Goal: Information Seeking & Learning: Understand process/instructions

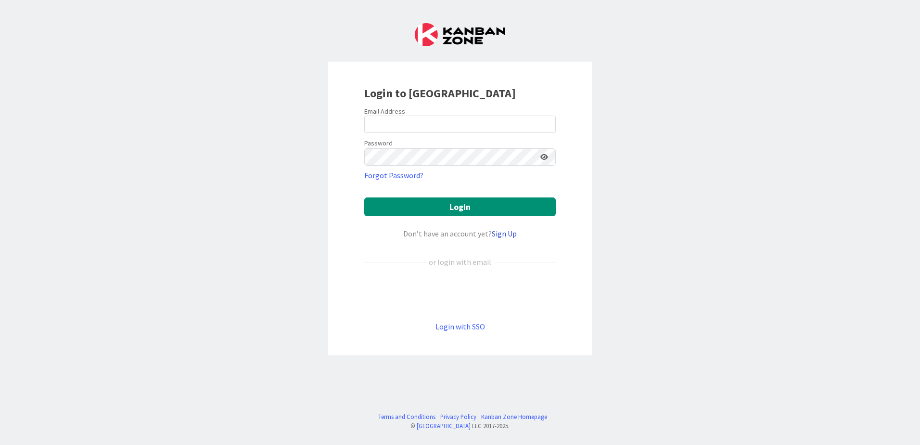
click at [505, 232] on link "Sign Up" at bounding box center [504, 234] width 25 height 10
click at [393, 127] on input "email" at bounding box center [460, 124] width 192 height 17
click at [460, 327] on link "Login with SSO" at bounding box center [461, 327] width 50 height 10
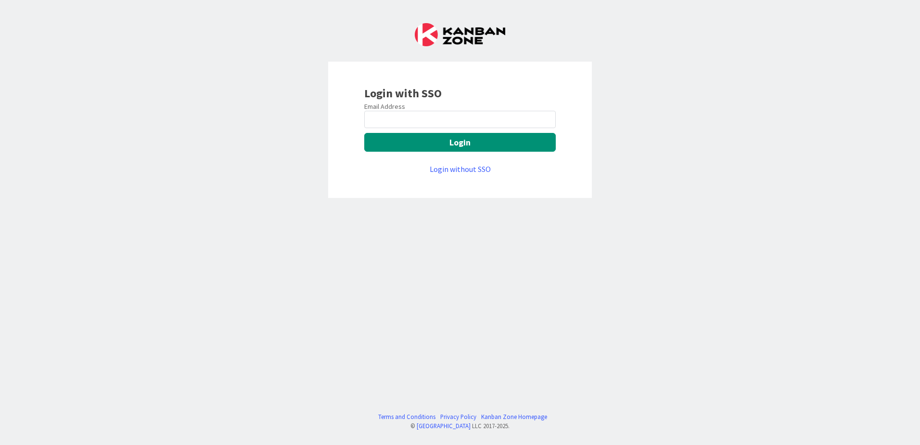
click at [408, 128] on div "Email Address Login Login without SSO" at bounding box center [460, 138] width 192 height 73
click at [407, 125] on input "email" at bounding box center [460, 119] width 192 height 17
type input "[EMAIL_ADDRESS][DOMAIN_NAME]"
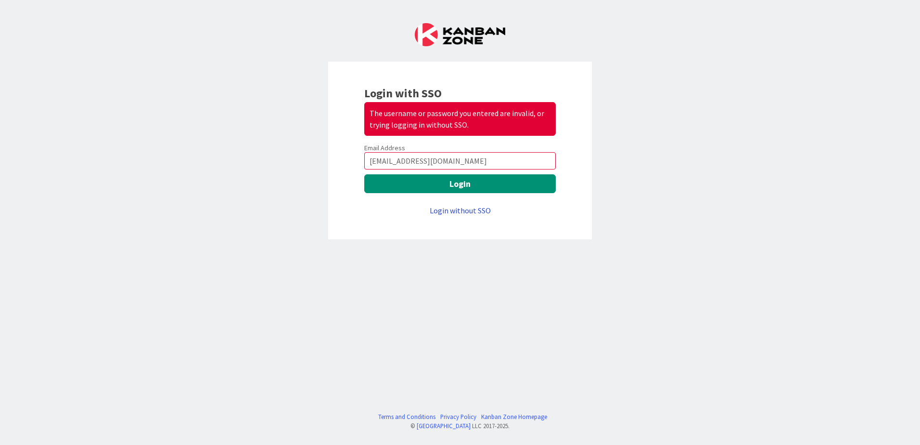
click at [458, 209] on link "Login without SSO" at bounding box center [460, 211] width 61 height 10
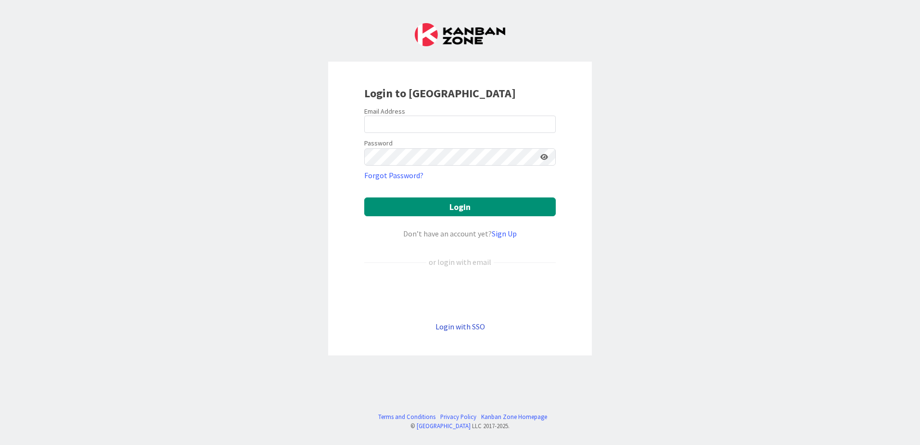
click at [452, 329] on link "Login with SSO" at bounding box center [461, 327] width 50 height 10
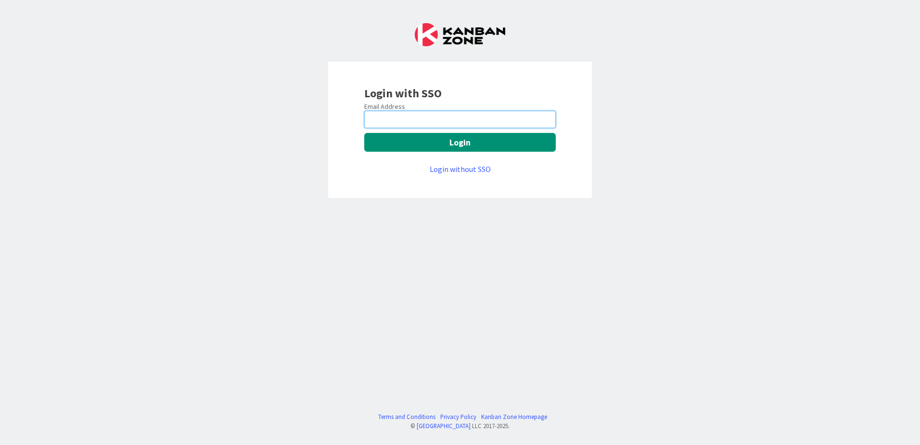
click at [413, 122] on input "email" at bounding box center [460, 119] width 192 height 17
type input "[EMAIL_ADDRESS][DOMAIN_NAME]"
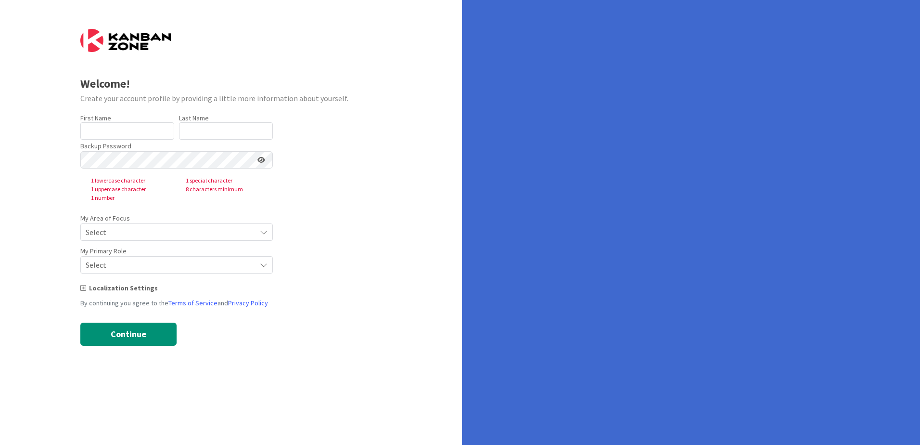
type input "[PERSON_NAME]"
type input "Rieu"
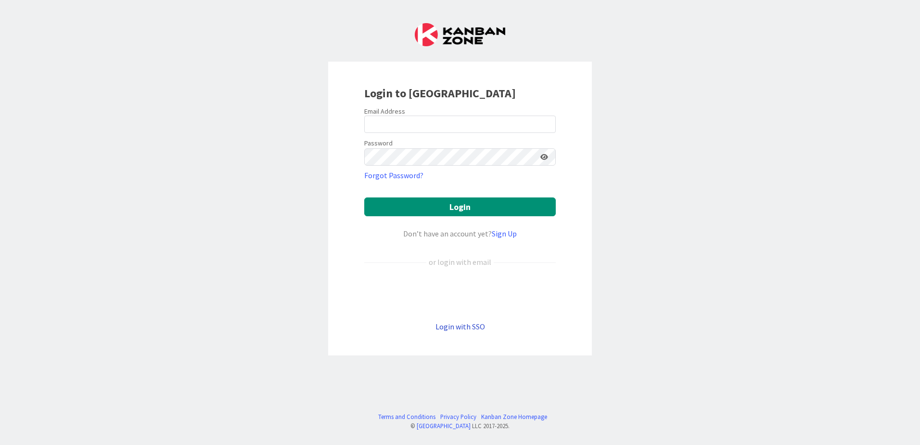
click at [456, 329] on link "Login with SSO" at bounding box center [461, 327] width 50 height 10
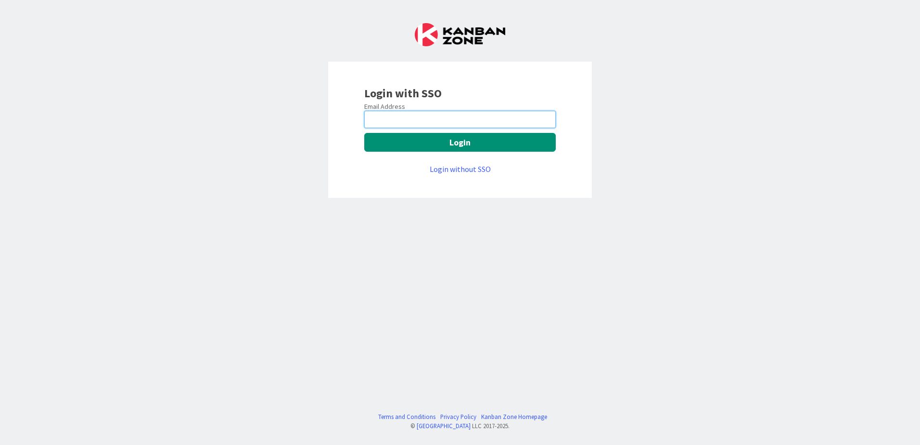
click at [413, 123] on input "email" at bounding box center [460, 119] width 192 height 17
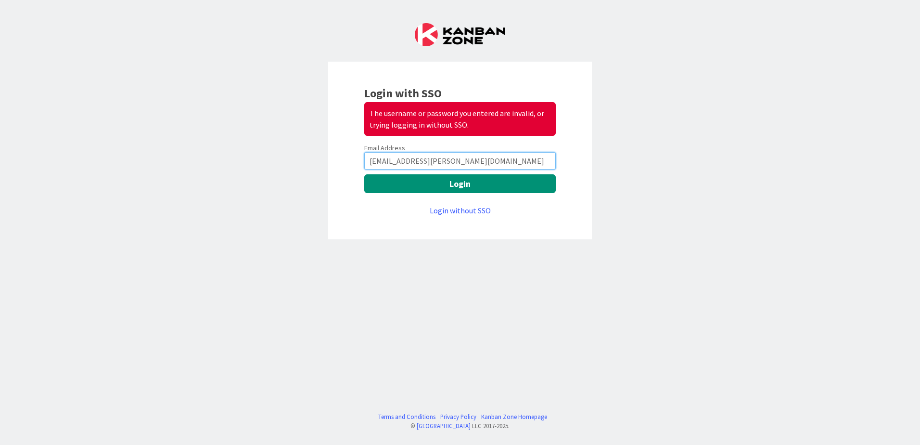
click at [368, 161] on input "[EMAIL_ADDRESS][PERSON_NAME][DOMAIN_NAME]" at bounding box center [460, 160] width 192 height 17
click at [369, 162] on input "[EMAIL_ADDRESS][PERSON_NAME][DOMAIN_NAME]" at bounding box center [460, 160] width 192 height 17
drag, startPoint x: 374, startPoint y: 160, endPoint x: 350, endPoint y: 162, distance: 23.7
click at [350, 162] on div "Login with SSO The username or password you entered are invalid, or trying logg…" at bounding box center [460, 151] width 264 height 178
type input "[EMAIL_ADDRESS][PERSON_NAME][DOMAIN_NAME]"
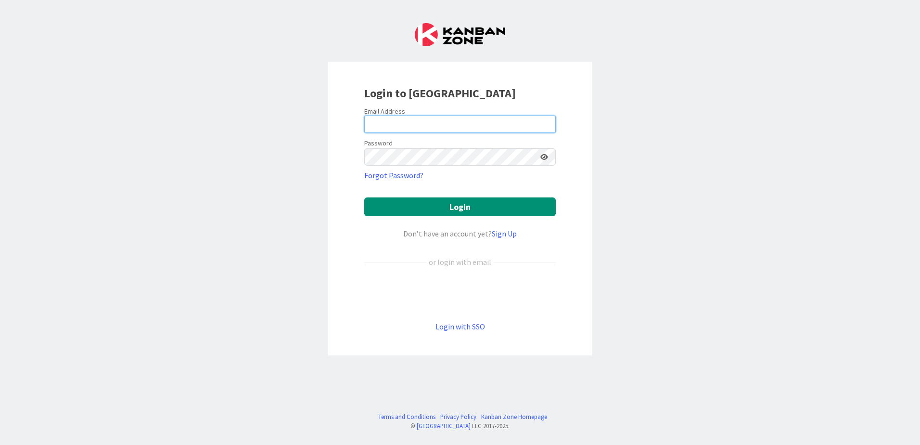
click at [412, 130] on input "email" at bounding box center [460, 124] width 192 height 17
paste input "[EMAIL_ADDRESS][PERSON_NAME][DOMAIN_NAME]"
type input "[EMAIL_ADDRESS][PERSON_NAME][DOMAIN_NAME]"
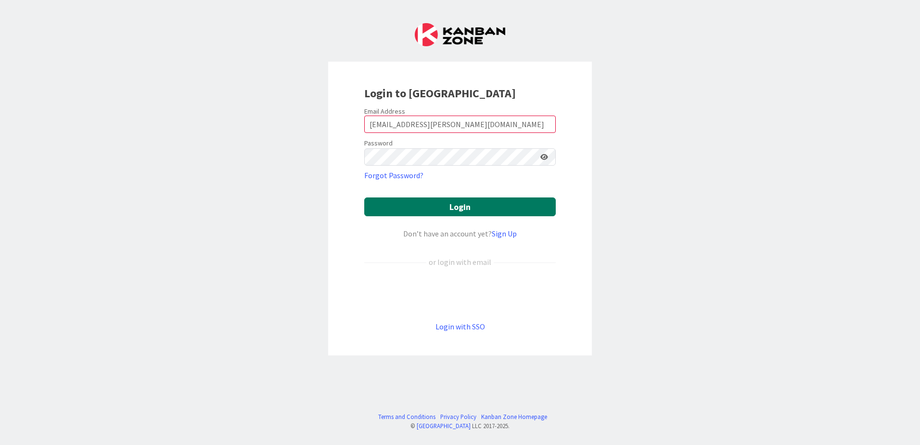
click at [448, 208] on button "Login" at bounding box center [460, 206] width 192 height 19
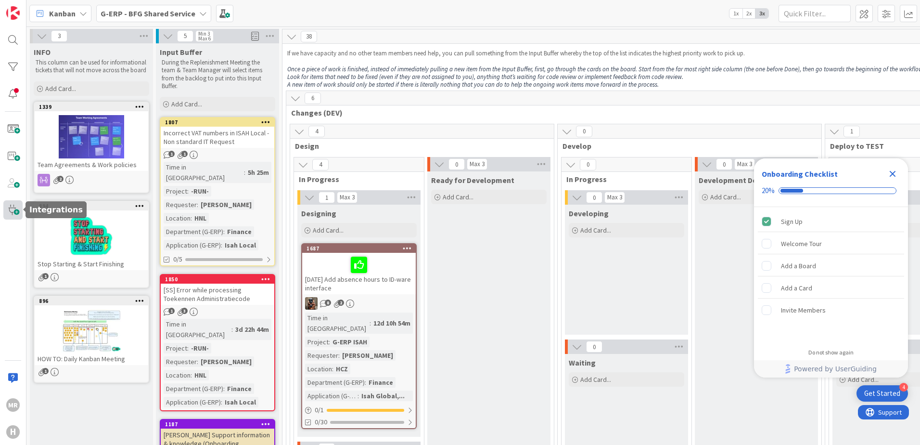
click at [13, 212] on span at bounding box center [12, 209] width 19 height 19
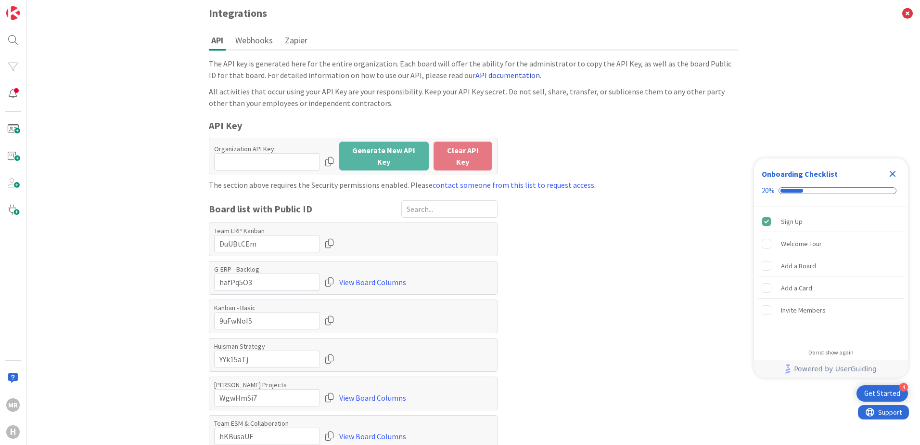
click at [476, 73] on link "API documentation" at bounding box center [508, 75] width 64 height 10
click at [10, 11] on img at bounding box center [12, 12] width 13 height 13
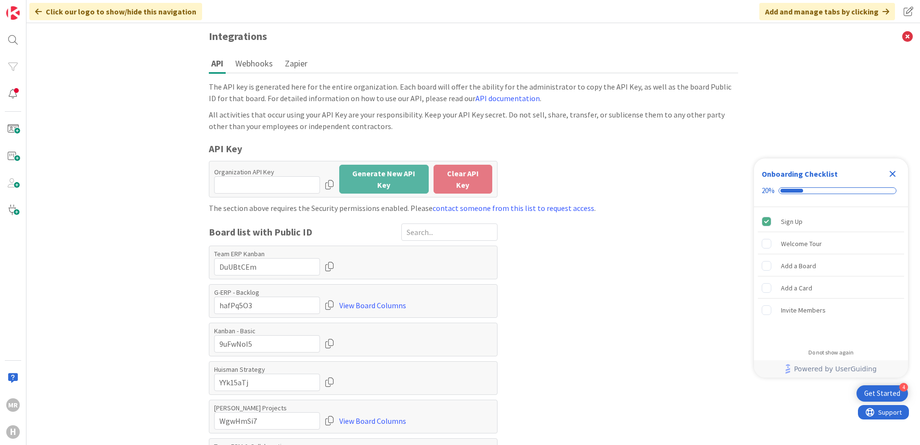
click at [37, 11] on icon at bounding box center [38, 12] width 7 height 8
click at [17, 126] on span at bounding box center [12, 128] width 19 height 19
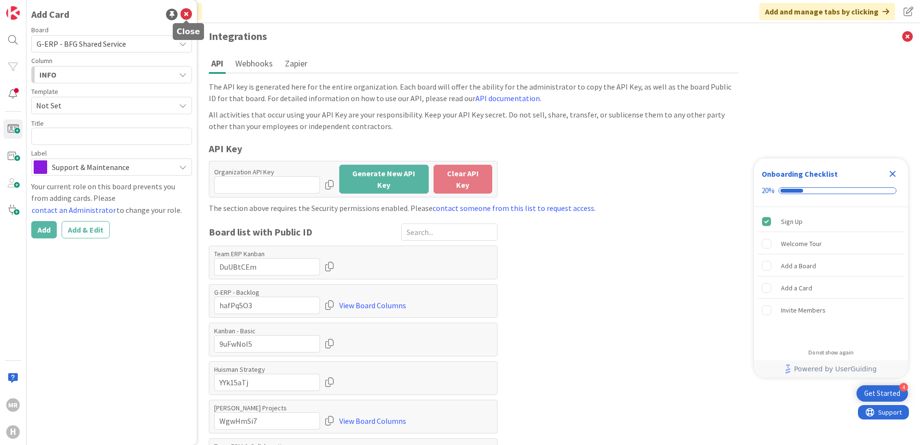
click at [187, 13] on icon at bounding box center [186, 15] width 12 height 12
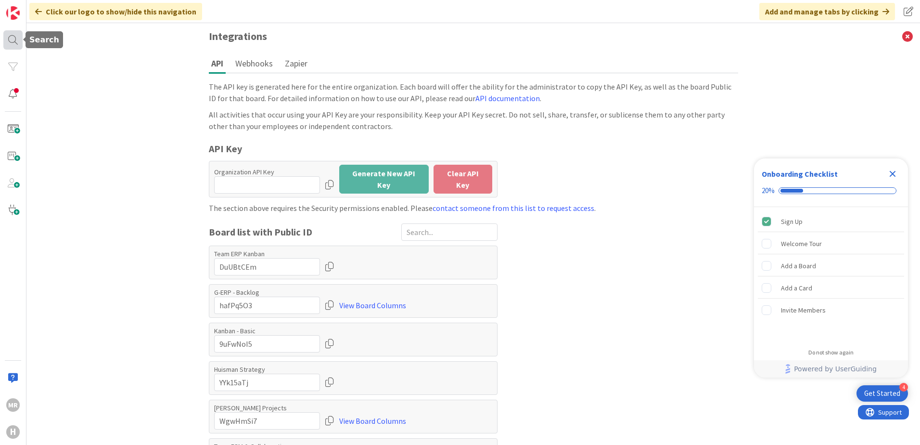
click at [13, 39] on div at bounding box center [12, 39] width 19 height 19
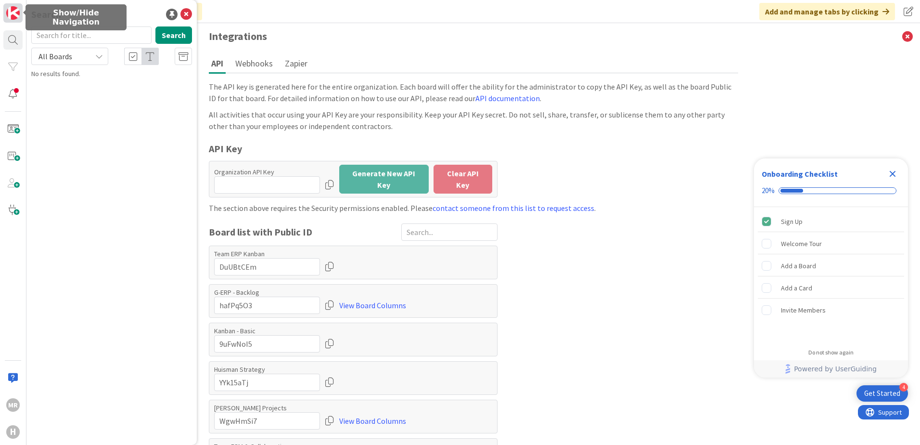
click at [13, 19] on img at bounding box center [12, 12] width 13 height 13
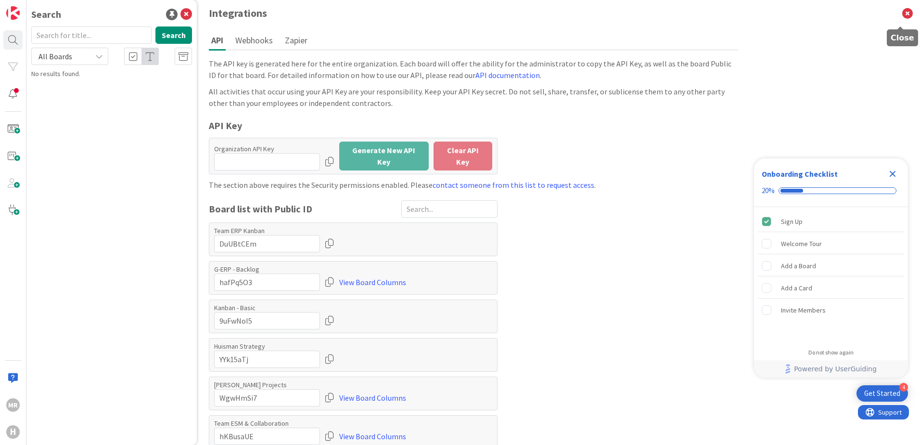
click at [903, 9] on icon at bounding box center [907, 13] width 25 height 26
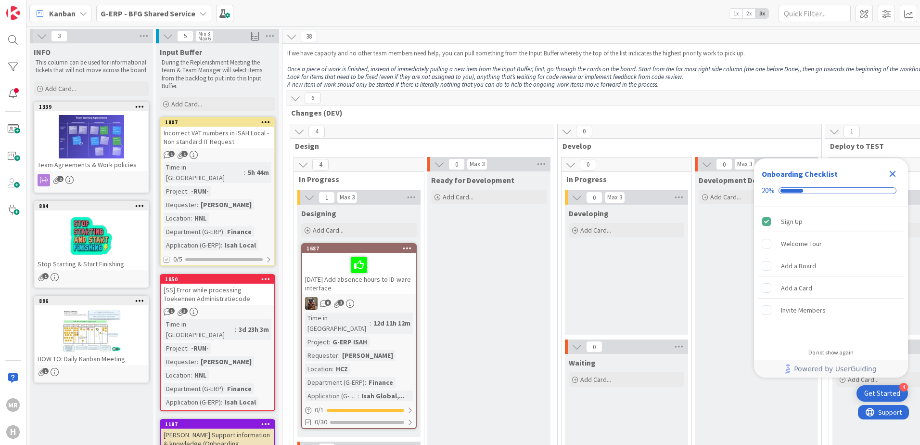
click at [201, 12] on icon at bounding box center [203, 14] width 8 height 8
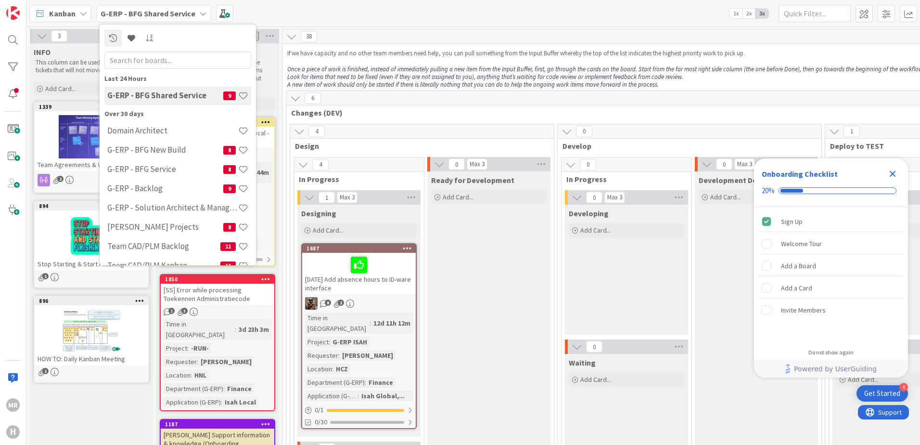
click at [201, 12] on icon at bounding box center [203, 14] width 8 height 8
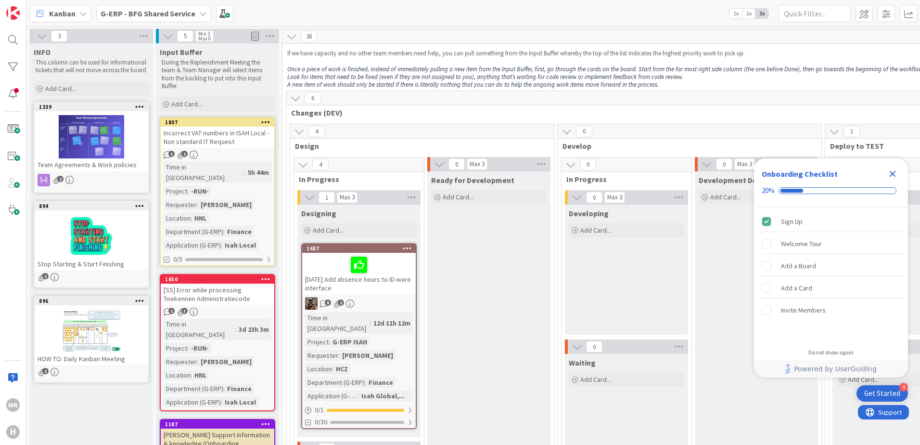
click at [142, 13] on b "G-ERP - BFG Shared Service" at bounding box center [148, 14] width 95 height 10
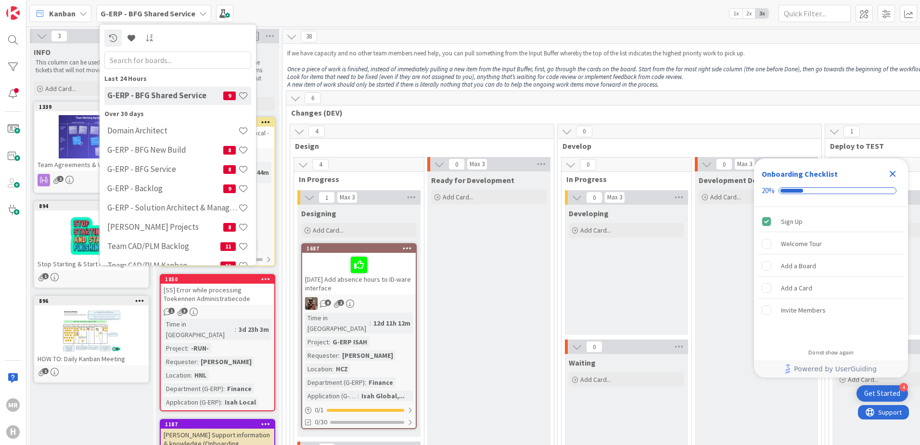
click at [142, 13] on b "G-ERP - BFG Shared Service" at bounding box center [148, 14] width 95 height 10
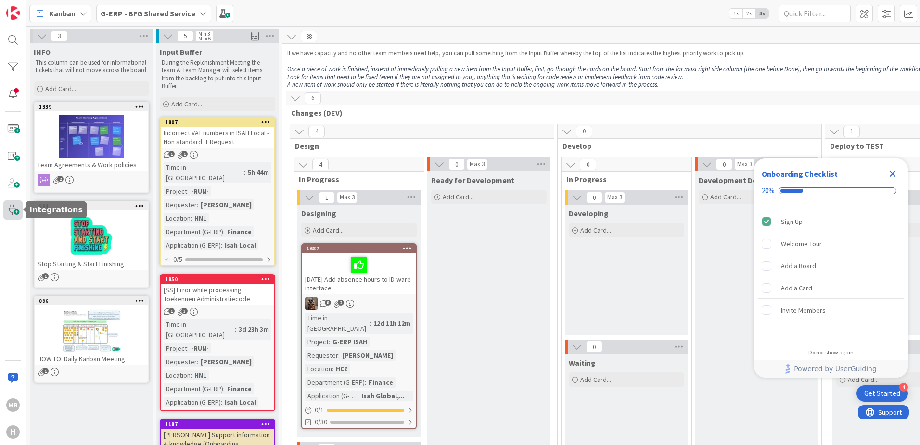
click at [16, 210] on span at bounding box center [12, 209] width 19 height 19
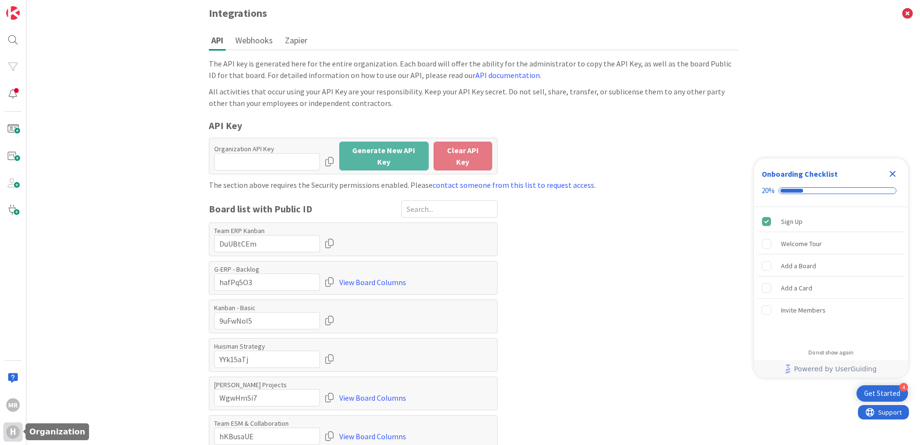
click at [8, 432] on div "H" at bounding box center [12, 431] width 13 height 13
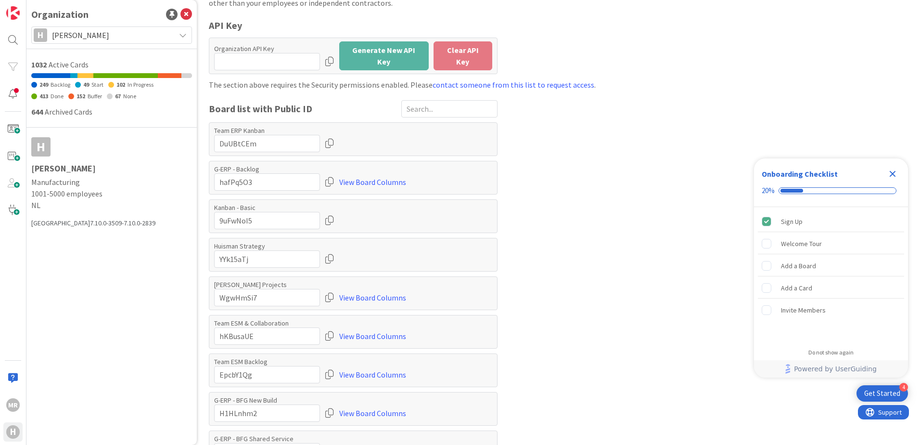
scroll to position [30, 0]
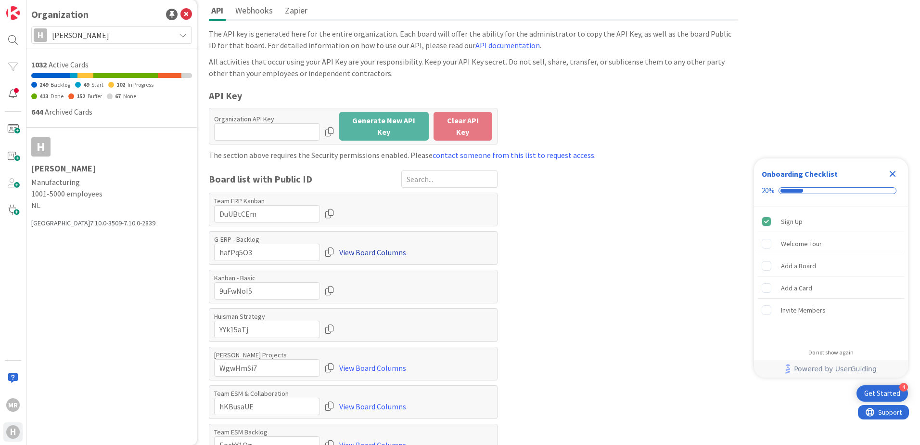
click at [378, 250] on link "View Board Columns" at bounding box center [372, 252] width 67 height 17
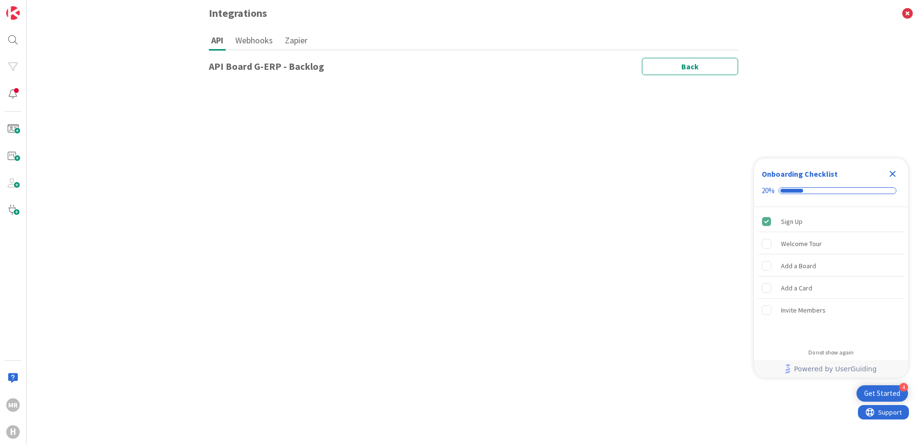
scroll to position [0, 0]
click at [211, 160] on icon at bounding box center [212, 162] width 7 height 8
click at [212, 140] on icon at bounding box center [212, 143] width 7 height 8
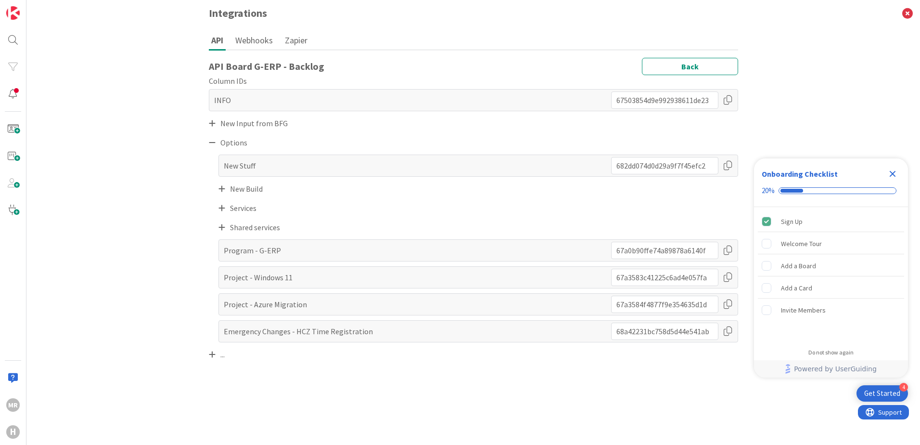
click at [213, 140] on icon at bounding box center [212, 143] width 7 height 8
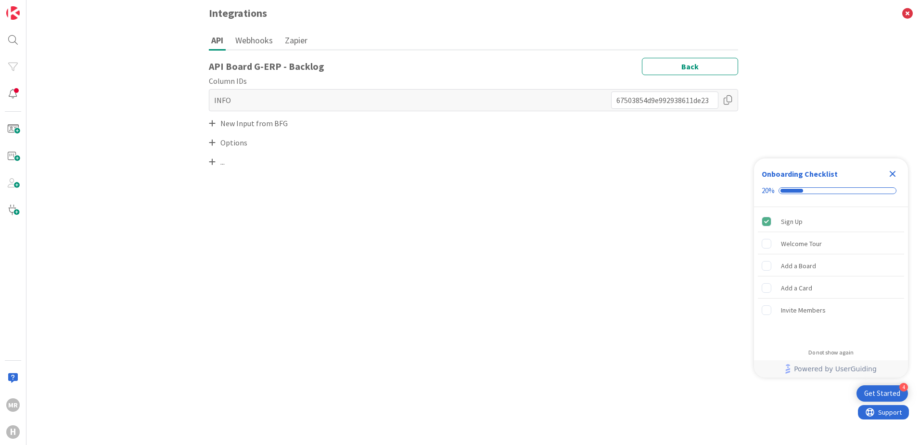
click at [214, 121] on icon at bounding box center [212, 123] width 7 height 8
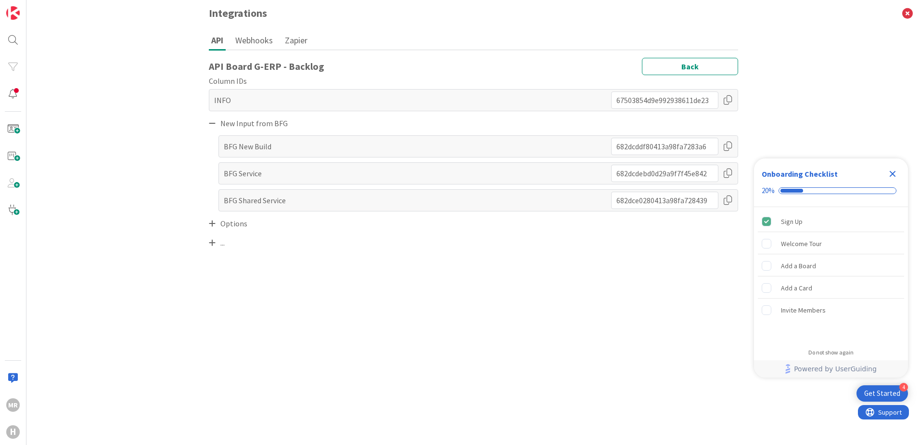
click at [214, 121] on icon at bounding box center [212, 123] width 7 height 8
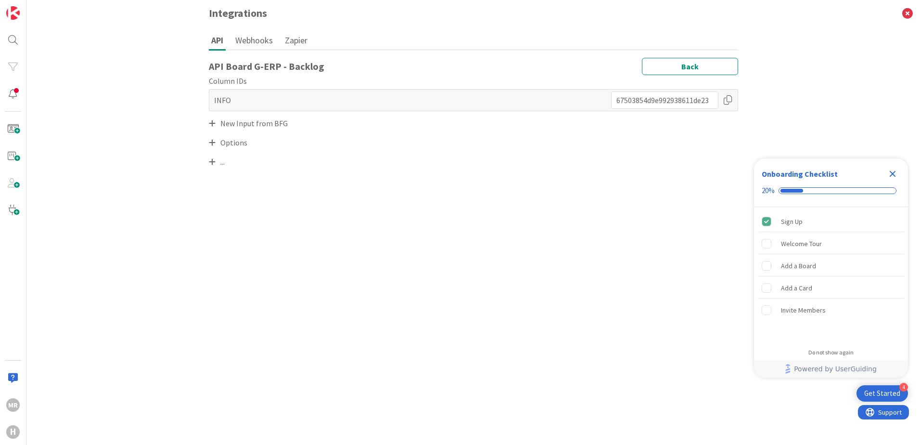
click at [214, 121] on icon at bounding box center [212, 123] width 7 height 8
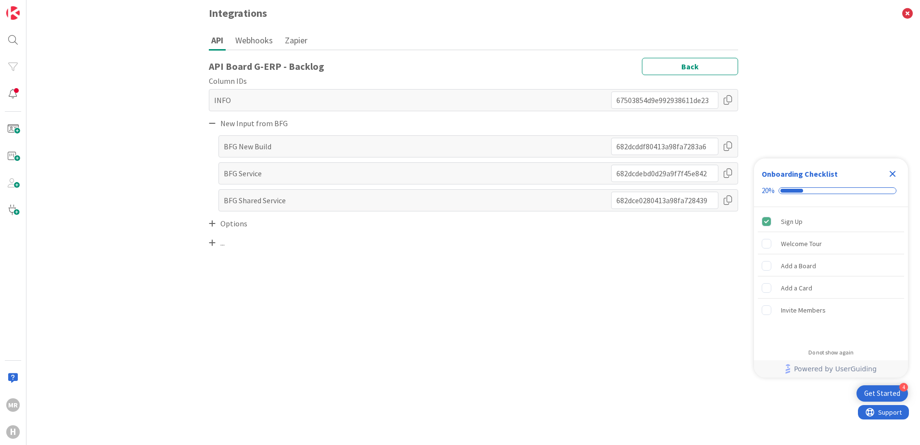
click at [214, 121] on icon at bounding box center [212, 123] width 7 height 8
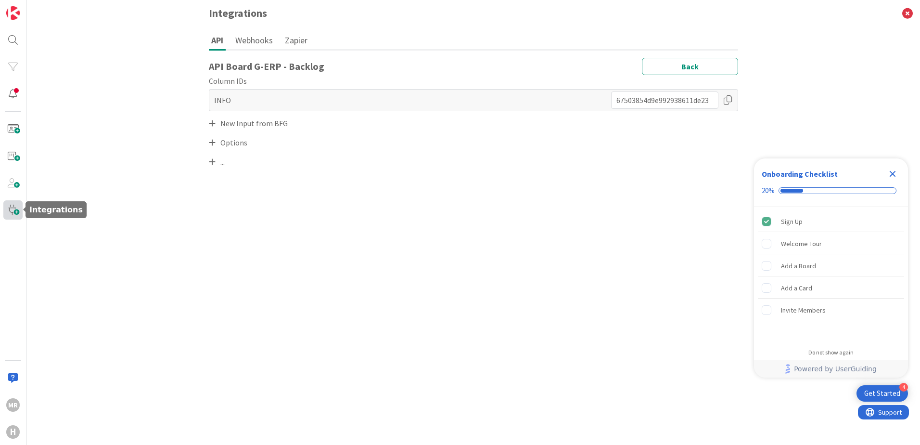
click at [17, 209] on span at bounding box center [12, 209] width 19 height 19
click at [10, 214] on span at bounding box center [12, 209] width 19 height 19
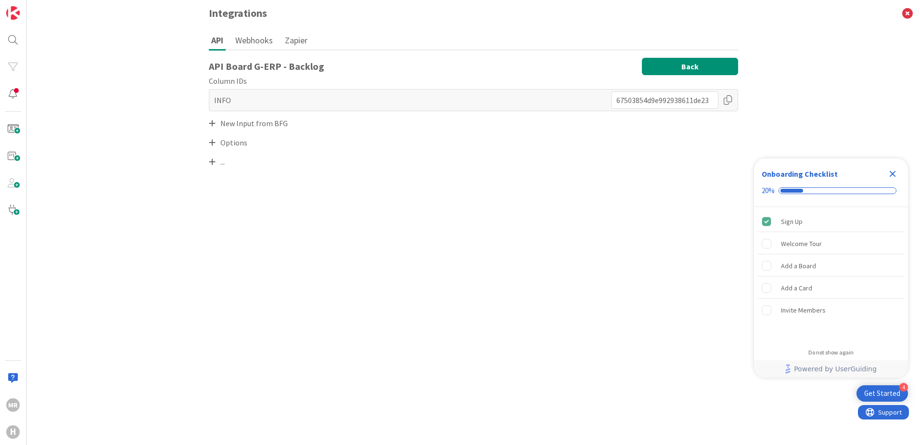
click at [691, 66] on button "Back" at bounding box center [690, 66] width 96 height 17
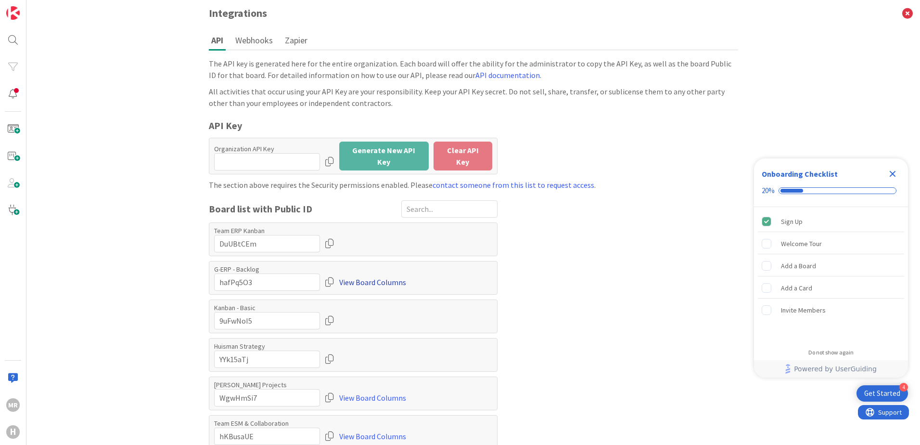
click at [388, 281] on link "View Board Columns" at bounding box center [372, 281] width 67 height 17
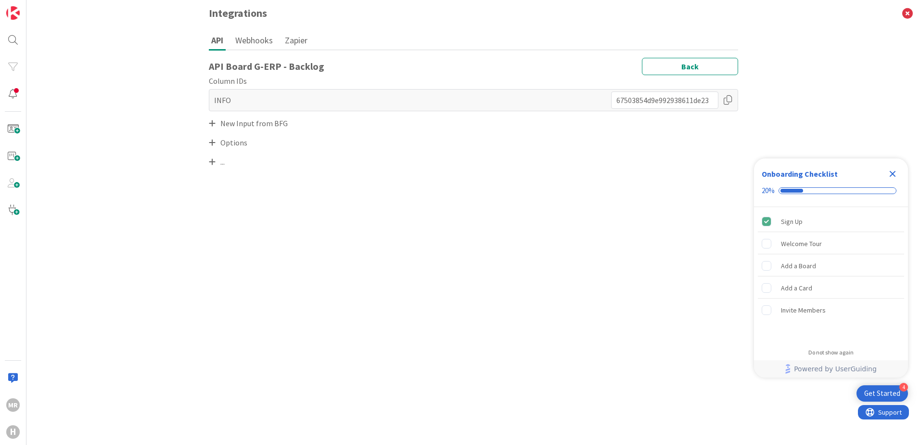
click at [894, 174] on icon "Close Checklist" at bounding box center [893, 174] width 6 height 6
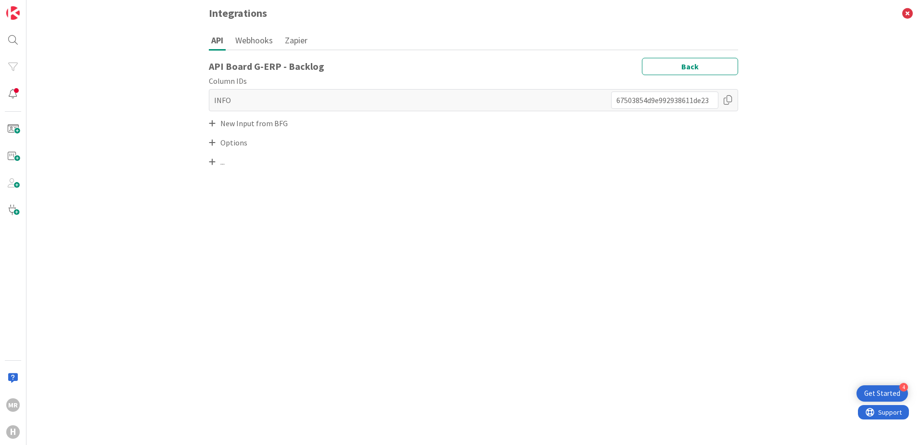
click at [244, 122] on span "New Input from BFG" at bounding box center [253, 123] width 67 height 12
click at [214, 122] on icon at bounding box center [212, 123] width 7 height 8
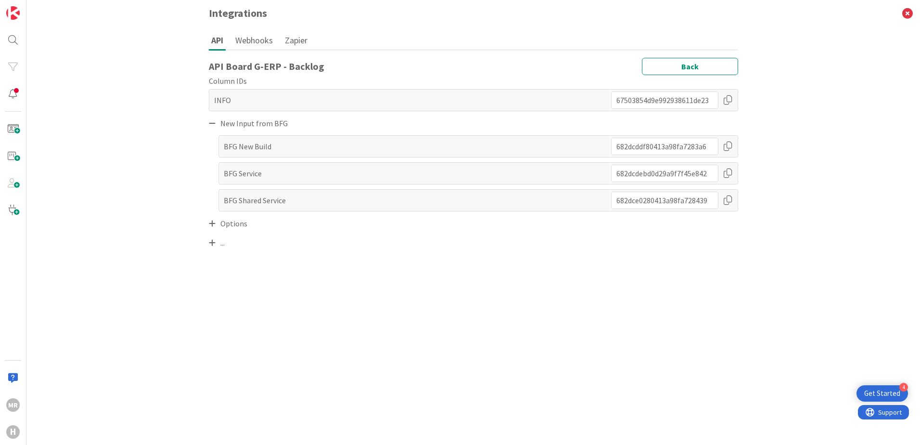
click at [211, 124] on icon at bounding box center [212, 123] width 7 height 8
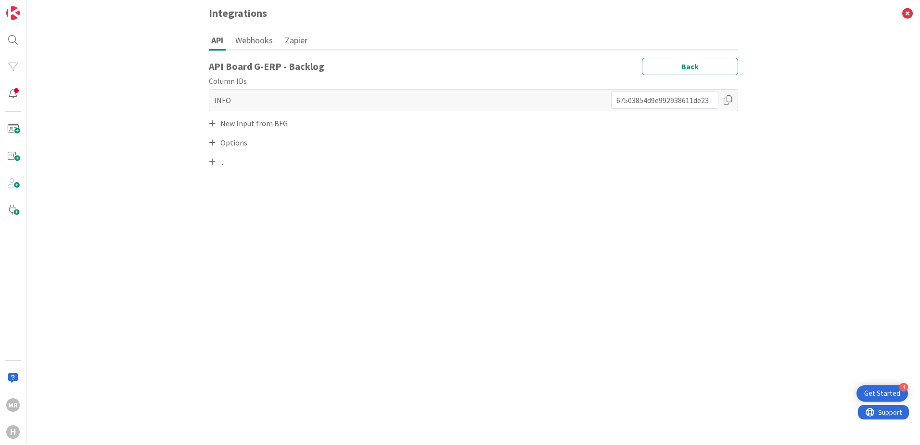
click at [214, 121] on icon at bounding box center [212, 123] width 7 height 8
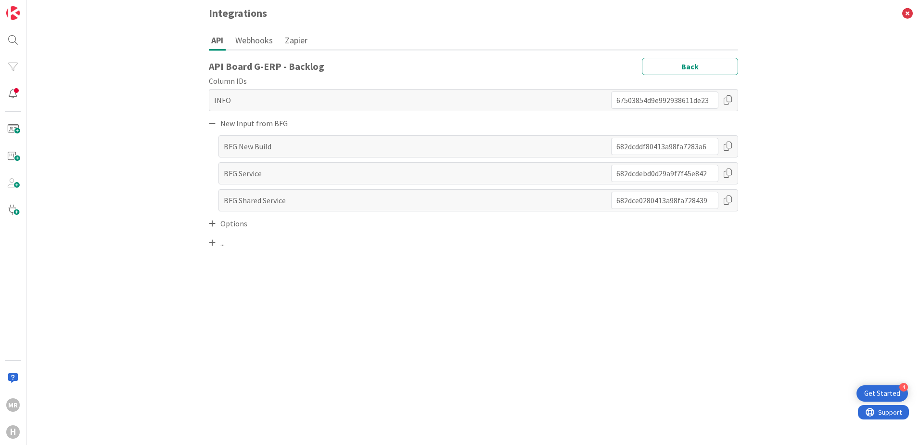
click at [214, 121] on icon at bounding box center [212, 123] width 7 height 8
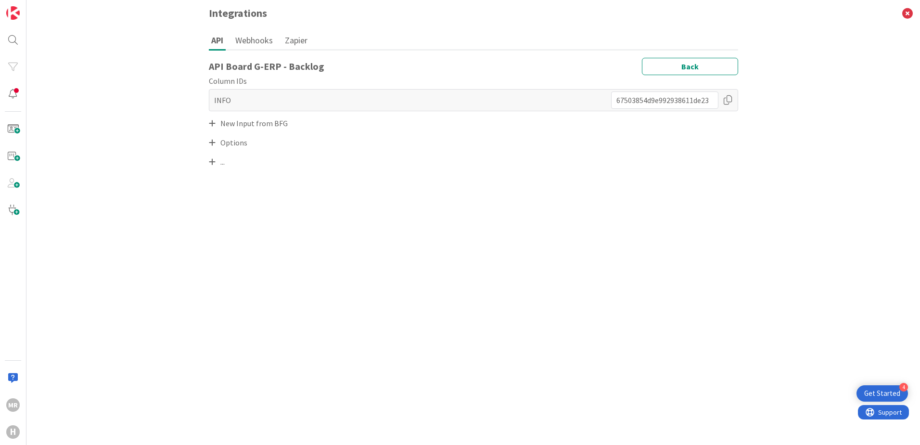
click at [212, 144] on icon at bounding box center [212, 143] width 7 height 8
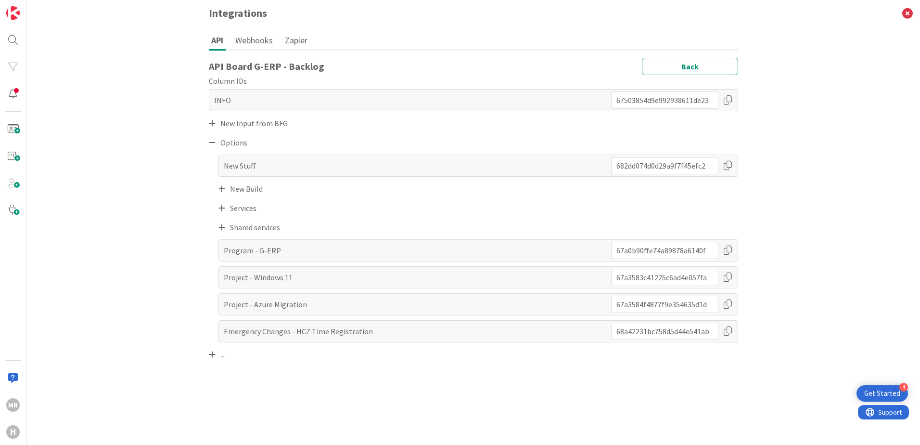
click at [210, 359] on div "..." at bounding box center [473, 354] width 529 height 14
click at [212, 355] on icon at bounding box center [212, 354] width 7 height 8
click at [221, 373] on icon at bounding box center [222, 374] width 7 height 8
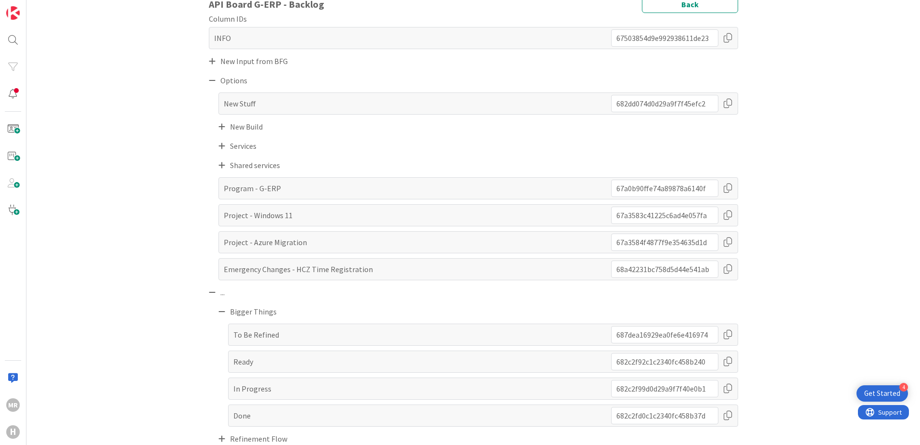
scroll to position [63, 0]
click at [211, 295] on icon at bounding box center [212, 291] width 7 height 8
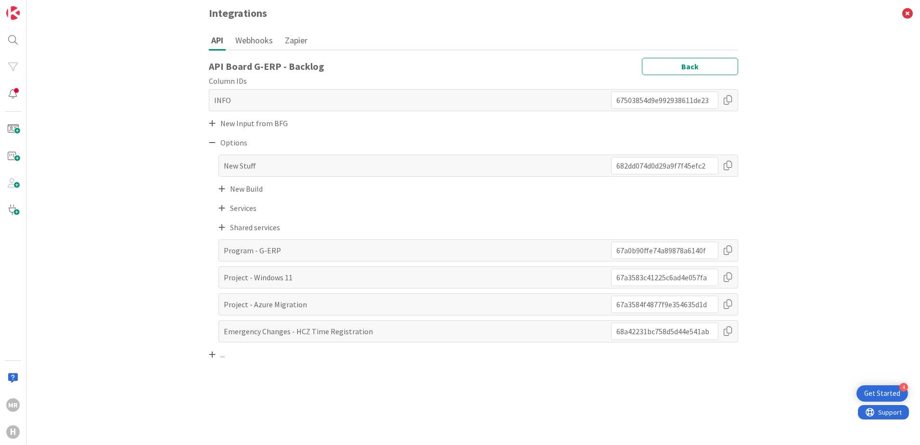
scroll to position [0, 0]
click at [210, 355] on icon at bounding box center [212, 354] width 7 height 8
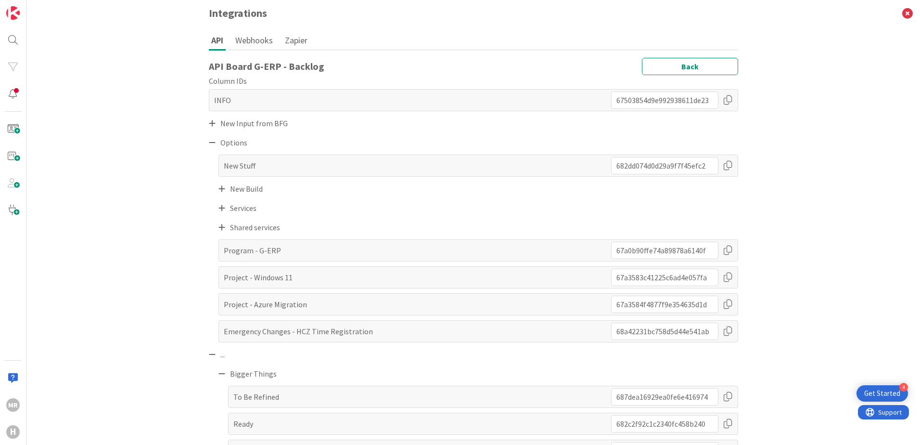
click at [219, 374] on icon at bounding box center [222, 374] width 7 height 8
click at [220, 395] on icon at bounding box center [222, 393] width 7 height 8
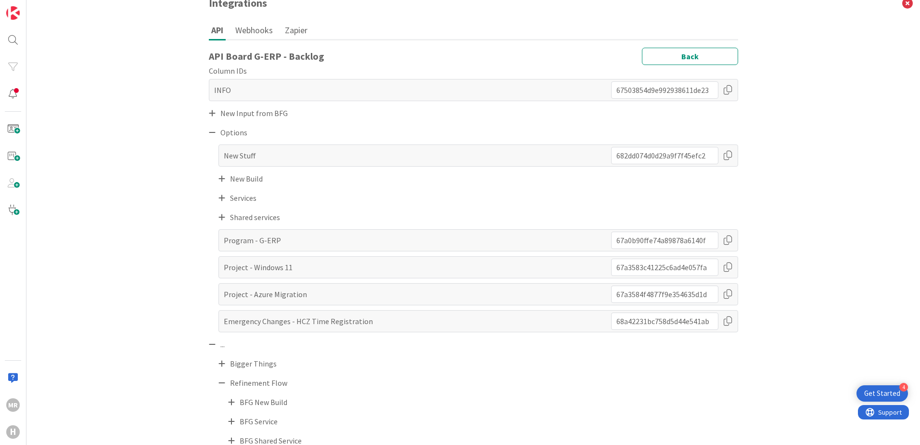
scroll to position [13, 0]
click at [222, 379] on div "Refinement Flow" at bounding box center [479, 380] width 520 height 14
click at [219, 379] on icon at bounding box center [222, 380] width 7 height 8
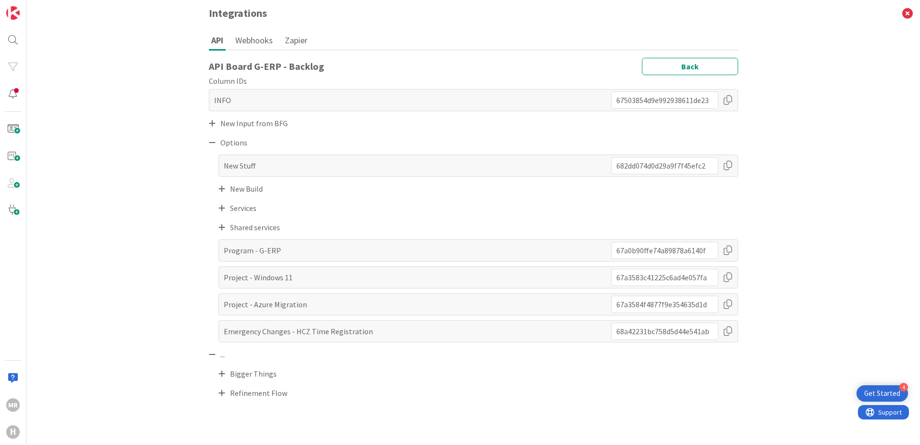
click at [215, 355] on icon at bounding box center [212, 354] width 7 height 8
click at [262, 66] on h1 "API Board G-ERP - Backlog" at bounding box center [267, 67] width 116 height 12
click at [668, 63] on button "Back" at bounding box center [690, 66] width 96 height 17
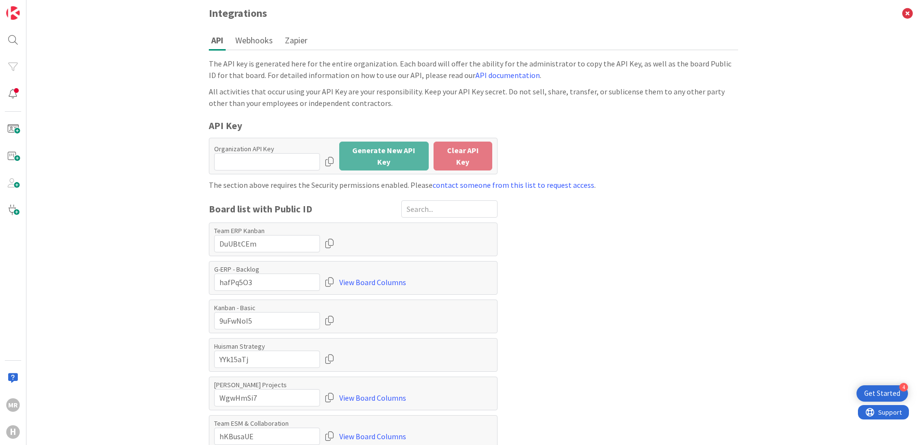
click at [237, 202] on span "Board list with Public ID" at bounding box center [260, 209] width 103 height 14
copy span "Board list with Public ID"
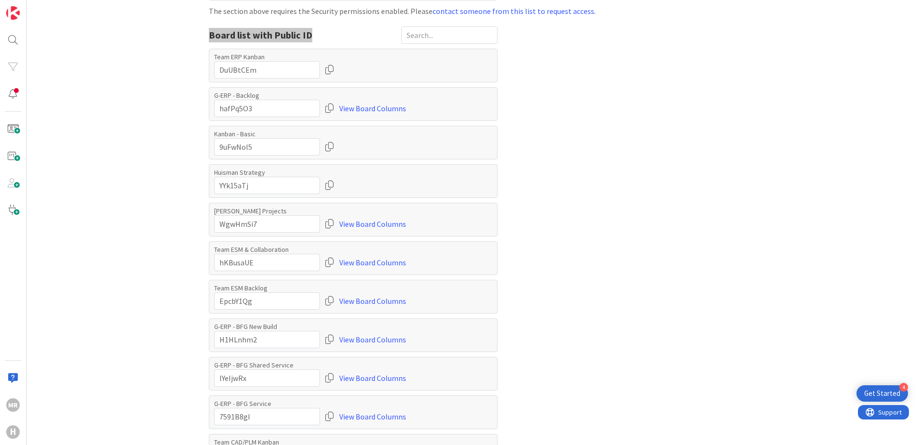
scroll to position [174, 0]
click at [229, 260] on input "input" at bounding box center [267, 261] width 106 height 17
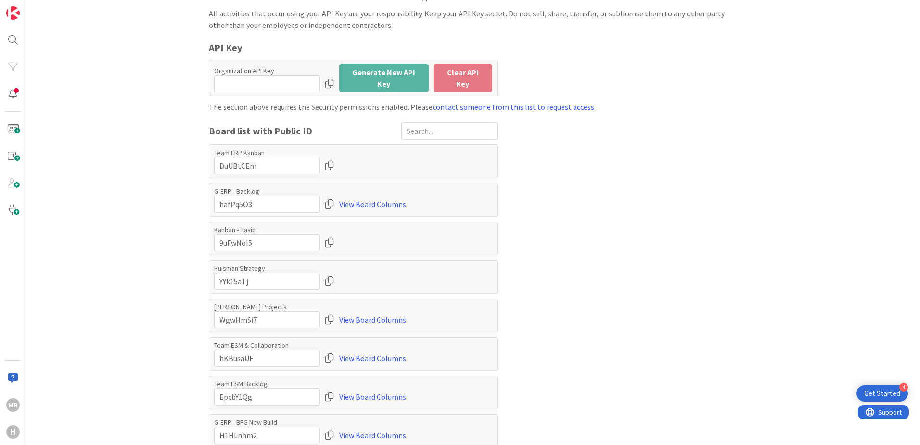
scroll to position [0, 0]
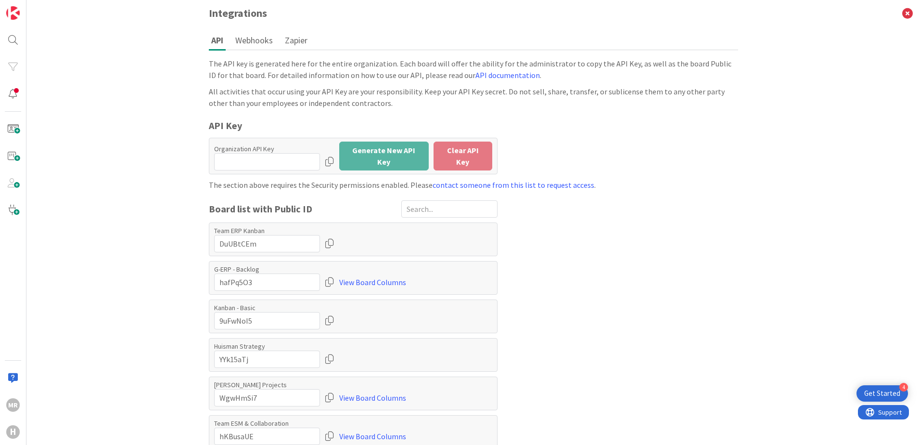
click at [253, 37] on button "Webhooks" at bounding box center [254, 40] width 42 height 18
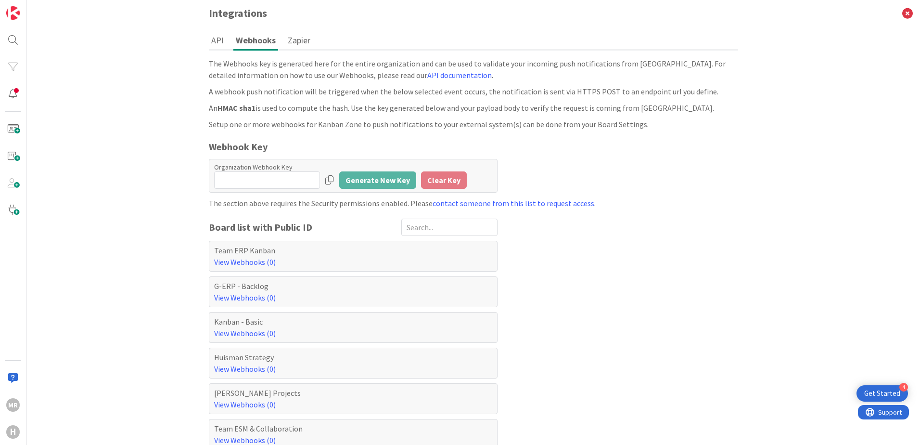
click at [214, 41] on button "API" at bounding box center [217, 40] width 17 height 18
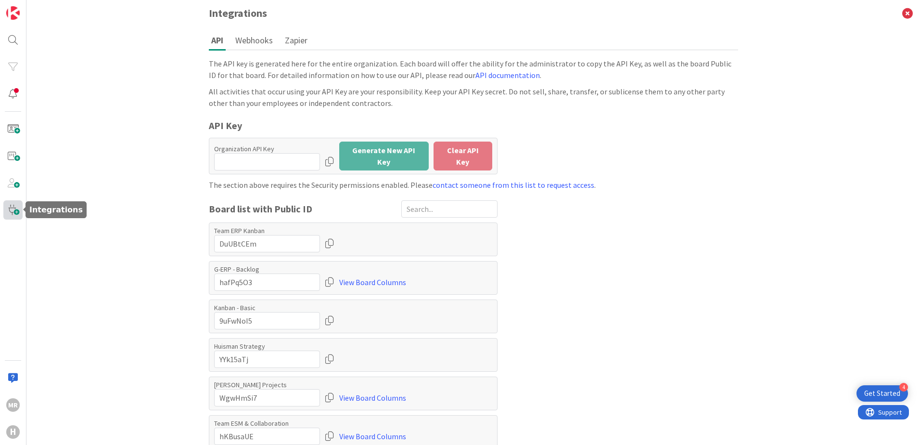
click at [13, 211] on span at bounding box center [12, 209] width 19 height 19
click at [14, 182] on span at bounding box center [12, 182] width 19 height 19
click at [11, 162] on span at bounding box center [12, 155] width 19 height 19
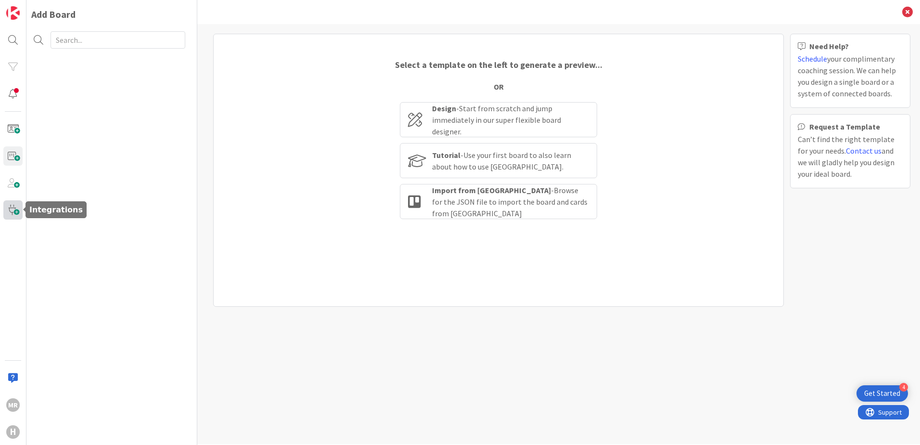
click at [15, 209] on span at bounding box center [12, 209] width 19 height 19
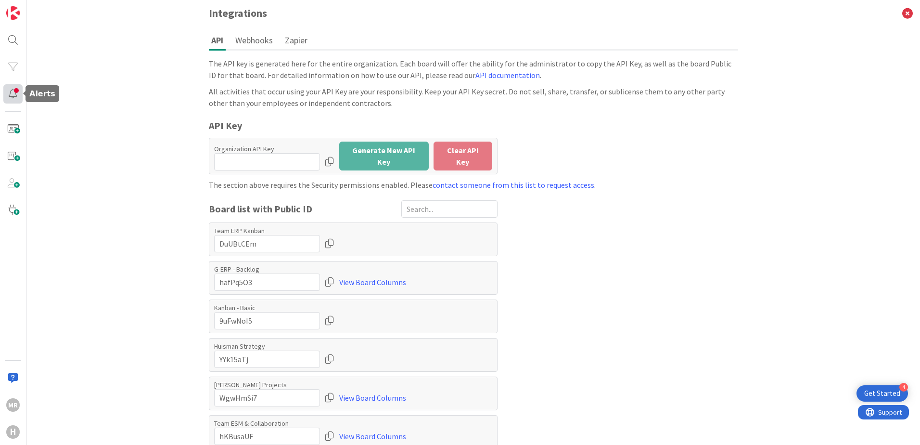
click at [16, 91] on div at bounding box center [12, 93] width 19 height 19
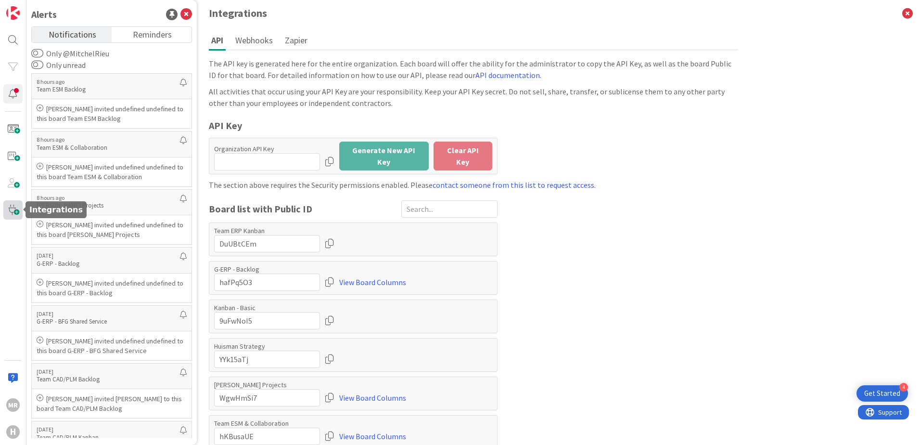
click at [7, 206] on span at bounding box center [12, 209] width 19 height 19
click at [13, 216] on span at bounding box center [12, 209] width 19 height 19
click at [247, 46] on button "Webhooks" at bounding box center [254, 40] width 42 height 18
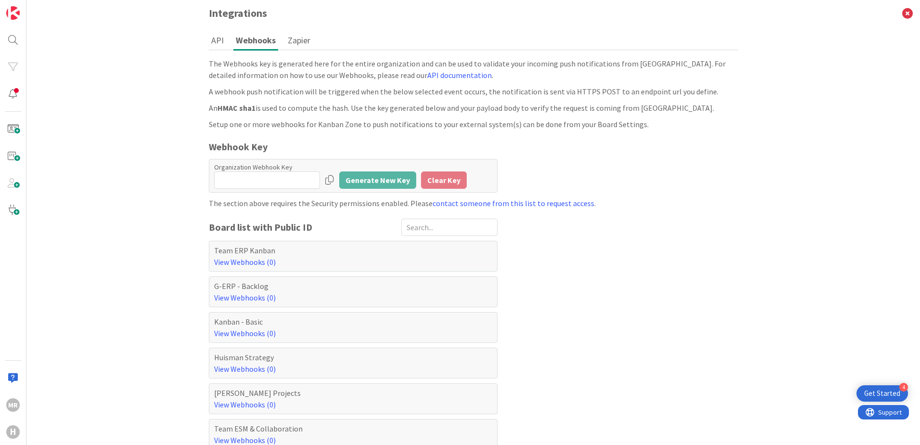
click at [221, 41] on button "API" at bounding box center [217, 40] width 17 height 18
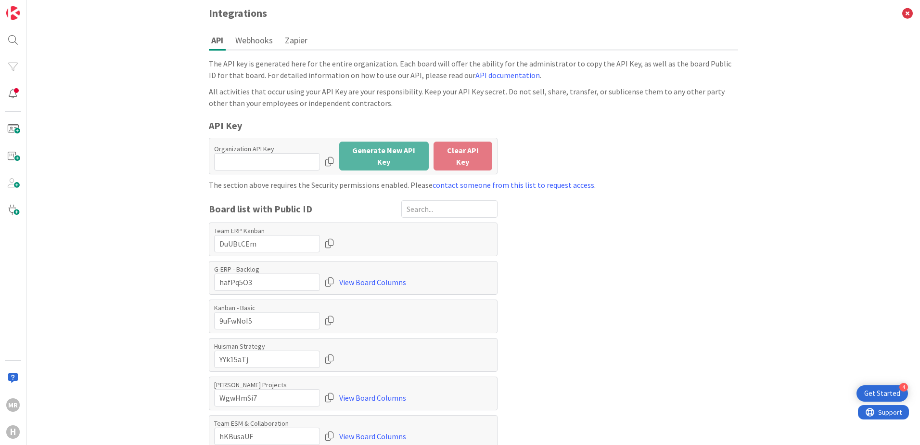
click at [262, 40] on button "Webhooks" at bounding box center [254, 40] width 42 height 18
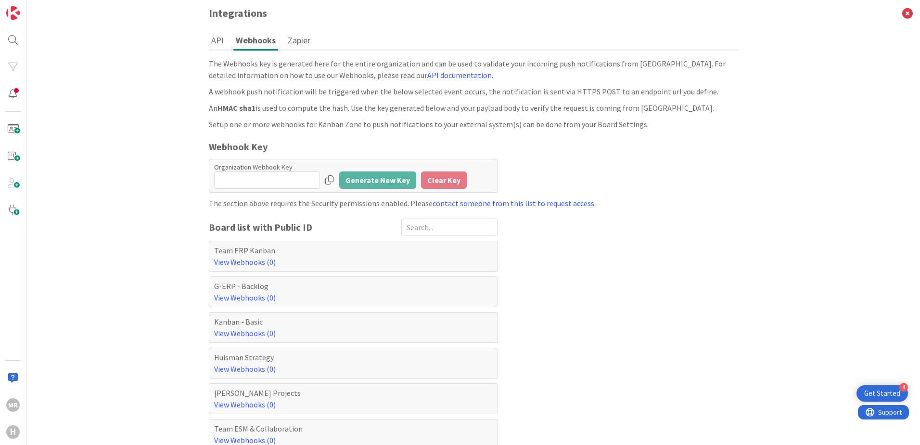
click at [218, 41] on button "API" at bounding box center [217, 40] width 17 height 18
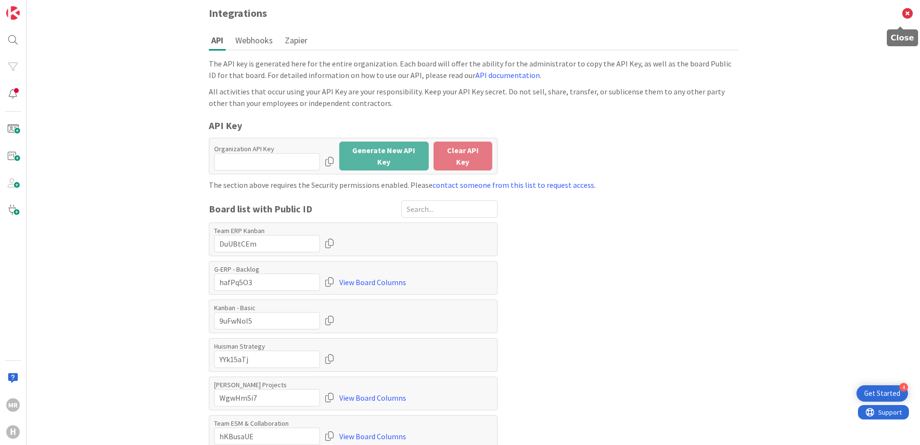
click at [902, 12] on icon at bounding box center [907, 13] width 25 height 26
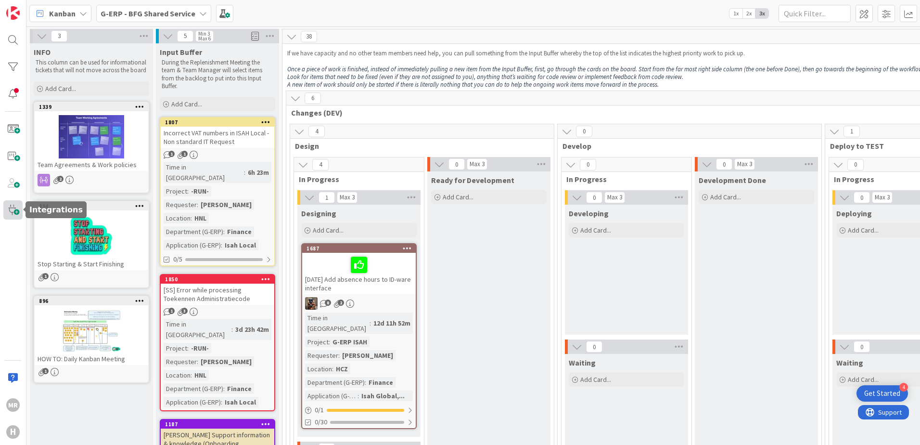
click at [13, 205] on span at bounding box center [12, 209] width 19 height 19
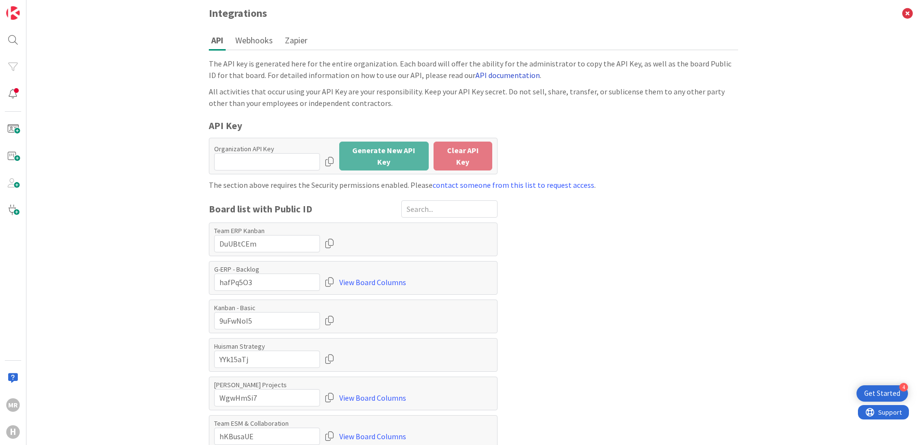
click at [499, 78] on link "API documentation" at bounding box center [508, 75] width 64 height 10
